Goal: Book appointment/travel/reservation

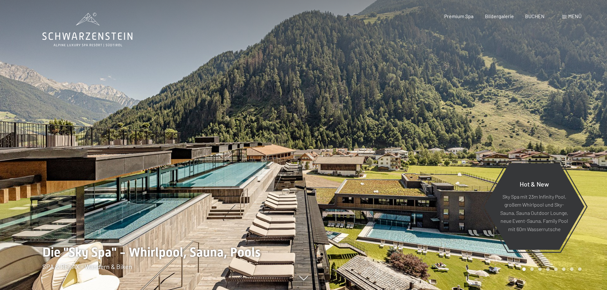
click at [572, 16] on span "Menü" at bounding box center [574, 16] width 13 height 6
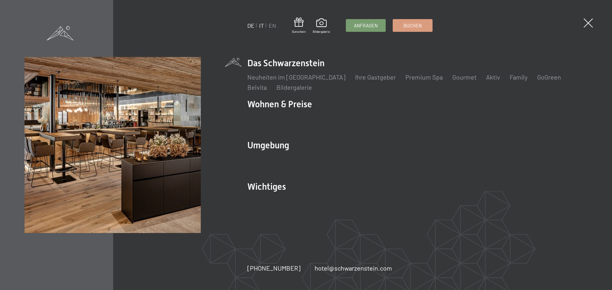
click at [260, 26] on link "IT" at bounding box center [261, 25] width 5 height 7
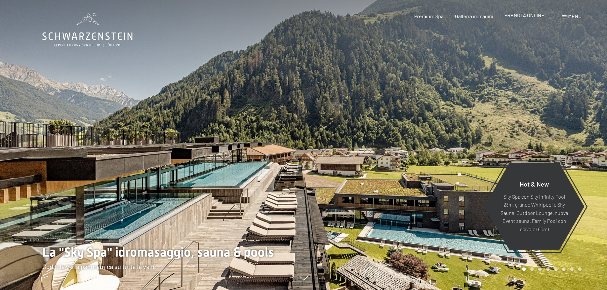
click at [534, 16] on span "PRENOTA ONLINE" at bounding box center [524, 15] width 40 height 6
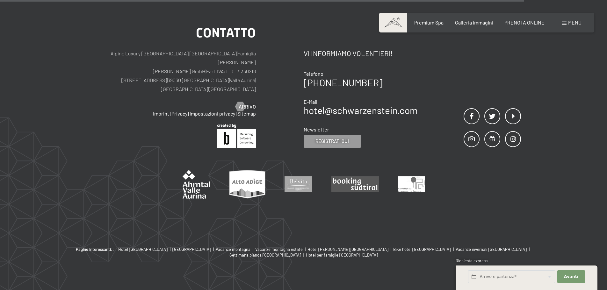
scroll to position [67, 0]
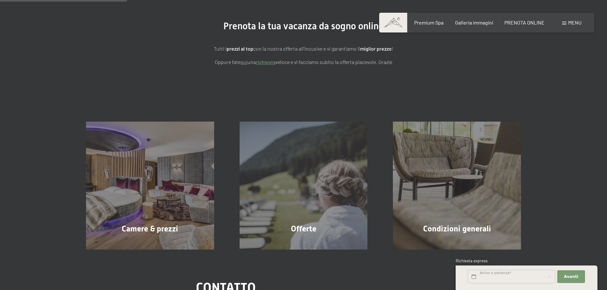
click at [541, 277] on input "text" at bounding box center [511, 276] width 87 height 13
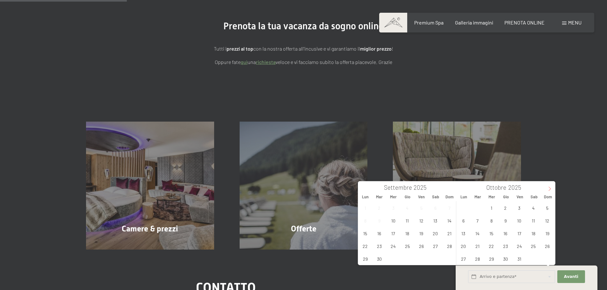
click at [545, 189] on span at bounding box center [549, 187] width 11 height 11
type input "2026"
click at [545, 189] on span at bounding box center [549, 187] width 11 height 11
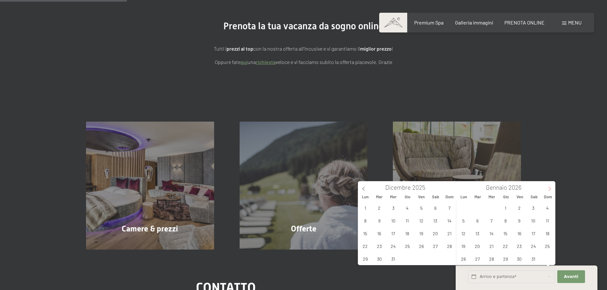
type input "2026"
click at [545, 189] on span at bounding box center [549, 187] width 11 height 11
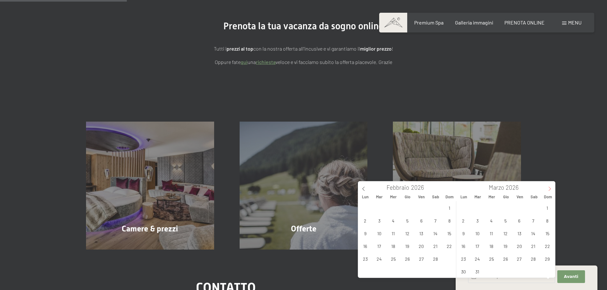
click at [545, 189] on span at bounding box center [549, 187] width 11 height 11
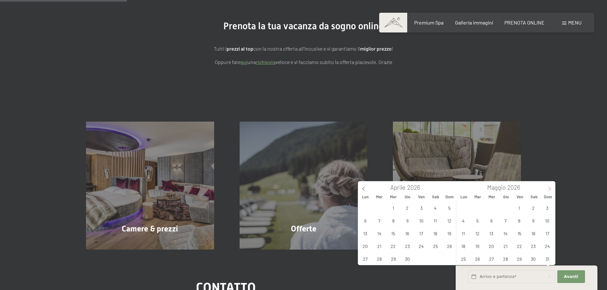
click at [545, 189] on span at bounding box center [549, 187] width 11 height 11
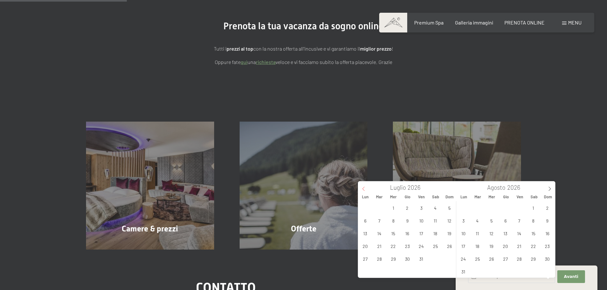
click at [364, 190] on icon at bounding box center [363, 189] width 4 height 4
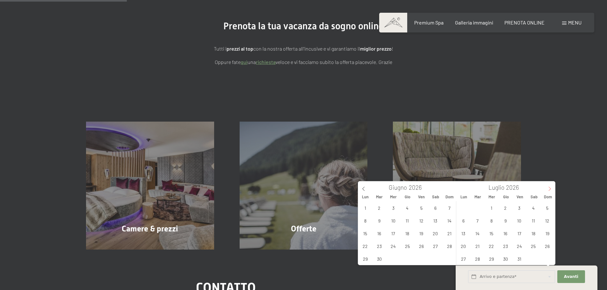
click at [551, 188] on icon at bounding box center [549, 189] width 4 height 4
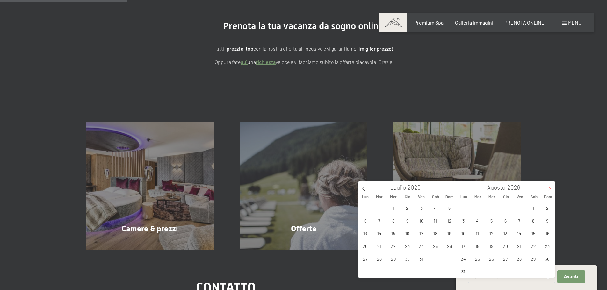
click at [551, 188] on icon at bounding box center [549, 189] width 4 height 4
click at [438, 231] on span "15" at bounding box center [435, 233] width 12 height 12
click at [440, 244] on span "22" at bounding box center [435, 246] width 12 height 12
type input "Sab. 15/08/2026 - Sab. 22/08/2026"
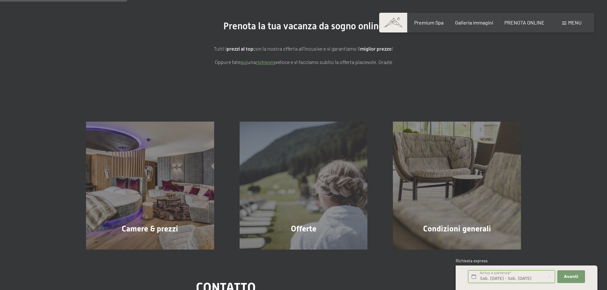
click at [537, 277] on input "Sab. 15/08/2026 - Sab. 22/08/2026" at bounding box center [511, 276] width 87 height 13
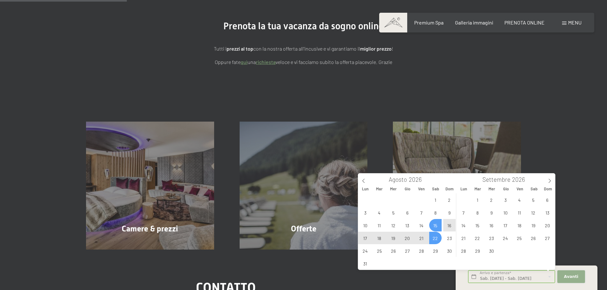
click at [572, 278] on span "Avanti" at bounding box center [571, 277] width 14 height 6
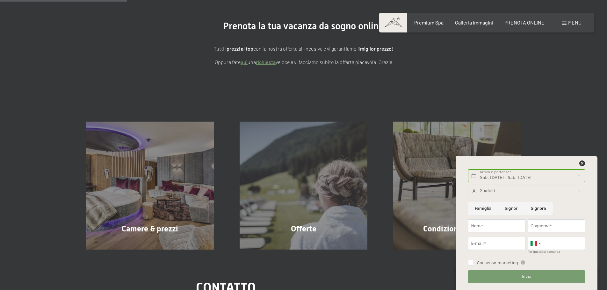
click at [513, 193] on div at bounding box center [526, 191] width 117 height 13
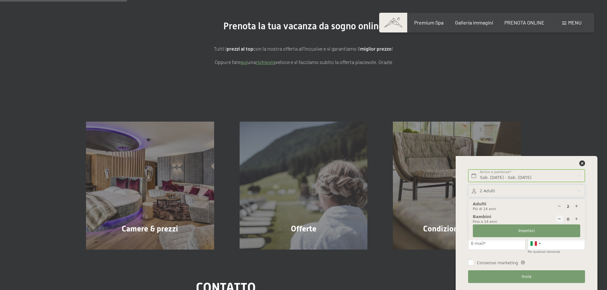
click at [578, 220] on icon at bounding box center [576, 219] width 4 height 4
type input "1"
select select
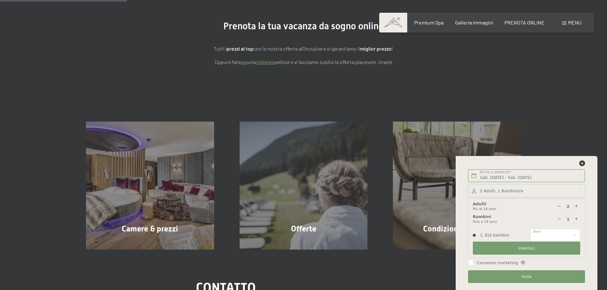
click at [578, 220] on icon at bounding box center [576, 219] width 4 height 4
type input "2"
select select
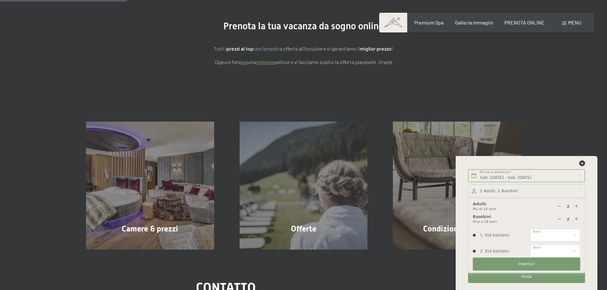
click at [561, 218] on icon at bounding box center [559, 219] width 4 height 4
type input "1"
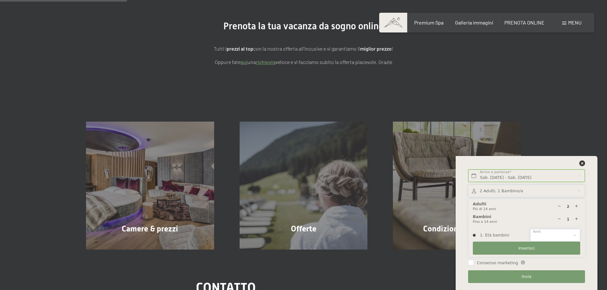
click at [555, 234] on select "0 1 2 3 4 5 6 7 8 9 10 11 12 13 14" at bounding box center [555, 235] width 50 height 13
select select "2"
click at [530, 229] on select "0 1 2 3 4 5 6 7 8 9 10 11 12 13 14" at bounding box center [555, 235] width 50 height 13
click at [513, 247] on button "Inserisci" at bounding box center [526, 248] width 107 height 13
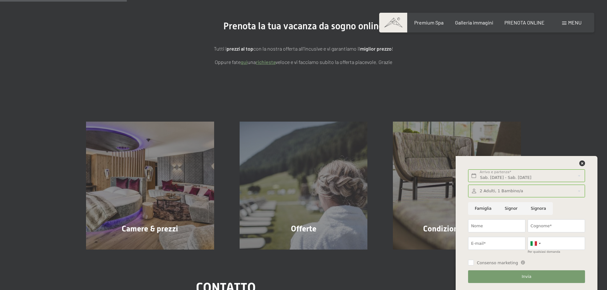
click at [509, 208] on input "Signor" at bounding box center [511, 208] width 26 height 13
radio input "true"
click at [498, 229] on input "Nome" at bounding box center [496, 225] width 57 height 13
type input "alessandro"
click at [546, 229] on input "Cognome*" at bounding box center [555, 225] width 57 height 13
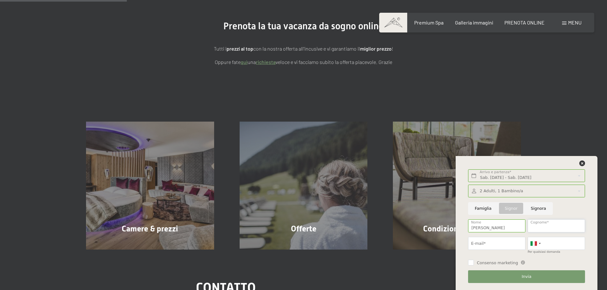
type input "tupputi"
click at [513, 242] on input "E-mail*" at bounding box center [496, 243] width 57 height 13
type input "alessandro.tupputi@giorgioarmani.it"
click at [546, 245] on input "Per qualsiasi domanda" at bounding box center [555, 243] width 57 height 13
click at [499, 276] on button "Invia" at bounding box center [526, 276] width 117 height 13
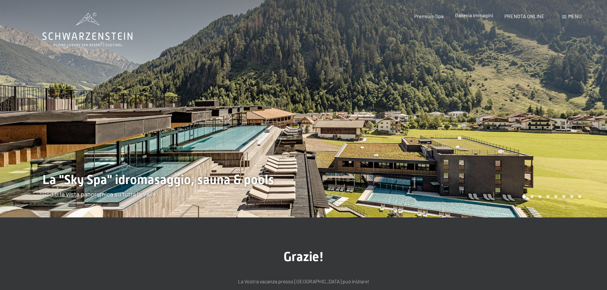
click at [478, 15] on span "Galleria immagini" at bounding box center [474, 15] width 38 height 6
